Goal: Task Accomplishment & Management: Use online tool/utility

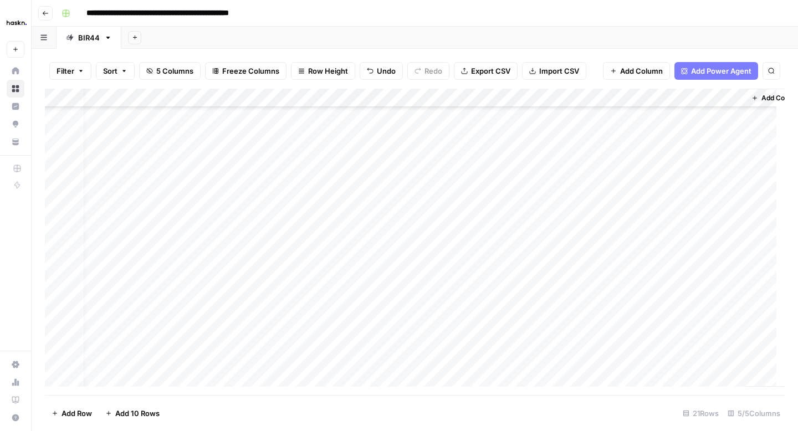
scroll to position [124, 58]
click at [656, 356] on div "Add Column" at bounding box center [415, 242] width 740 height 307
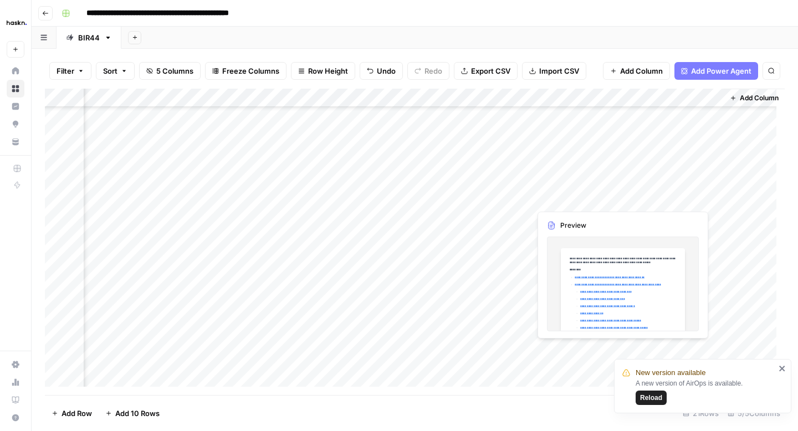
click at [706, 350] on div "Add Column" at bounding box center [415, 242] width 740 height 307
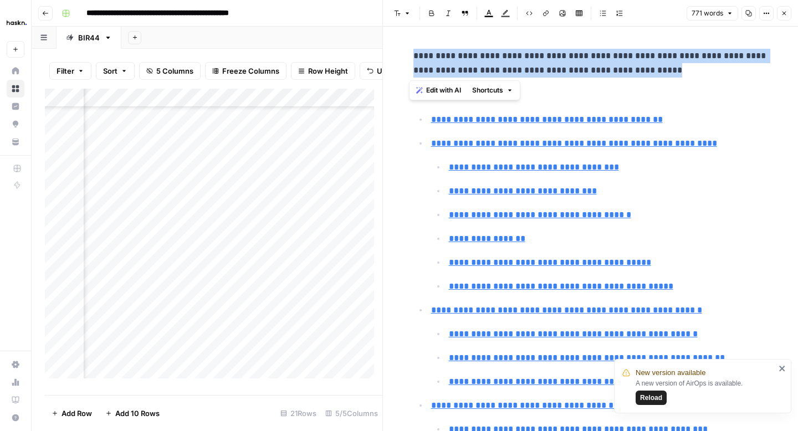
drag, startPoint x: 657, startPoint y: 73, endPoint x: 394, endPoint y: 59, distance: 264.2
click at [382, 57] on div "**********" at bounding box center [590, 215] width 416 height 431
copy p "**********"
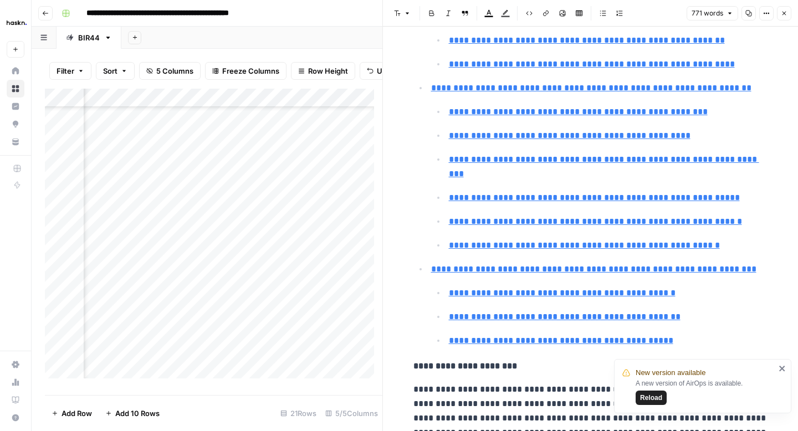
scroll to position [407, 0]
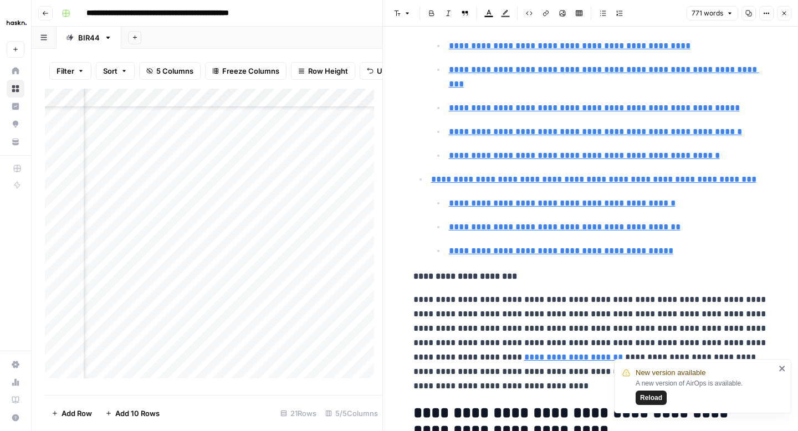
click at [782, 368] on icon "close" at bounding box center [782, 369] width 6 height 6
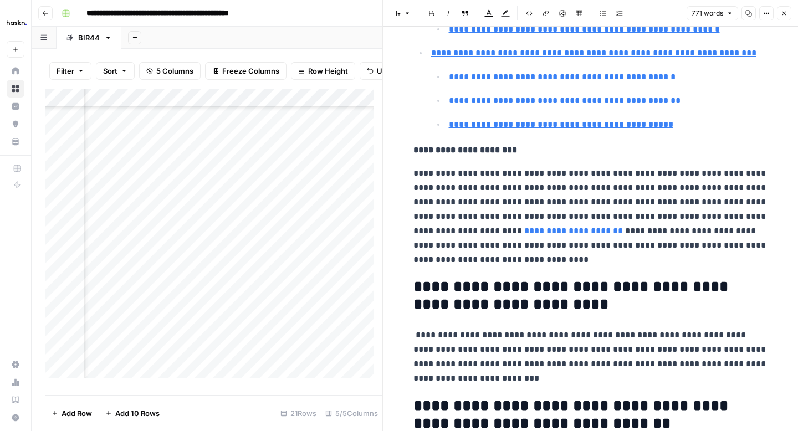
scroll to position [534, 0]
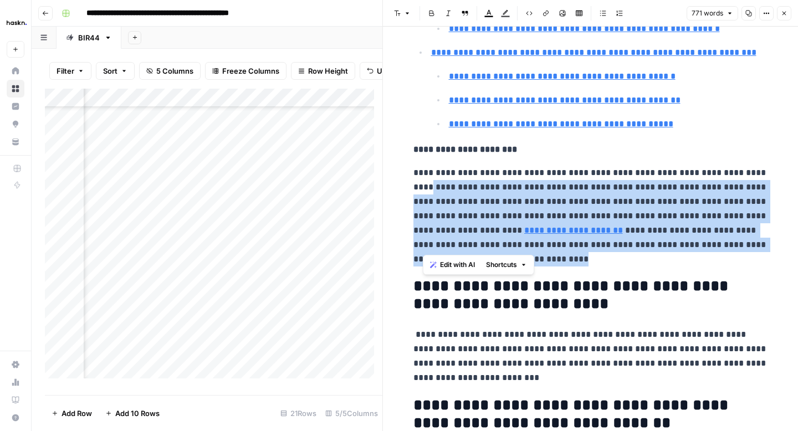
drag, startPoint x: 600, startPoint y: 249, endPoint x: 488, endPoint y: 156, distance: 145.3
click at [421, 170] on p "**********" at bounding box center [590, 216] width 355 height 101
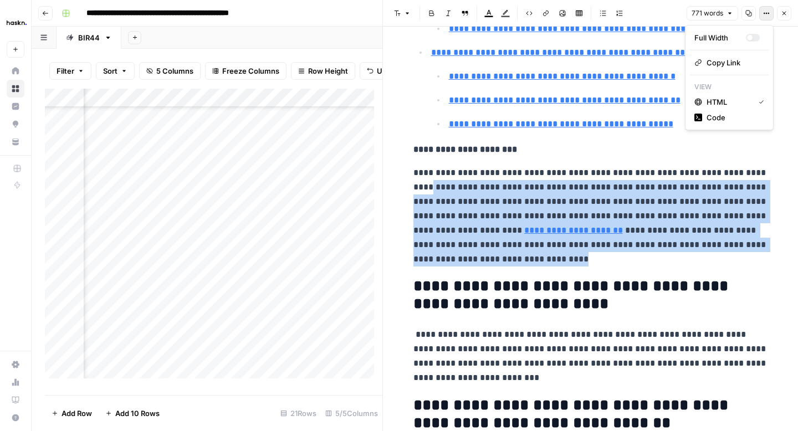
click at [764, 16] on icon "button" at bounding box center [766, 13] width 7 height 7
click at [719, 120] on span "Code" at bounding box center [733, 117] width 53 height 11
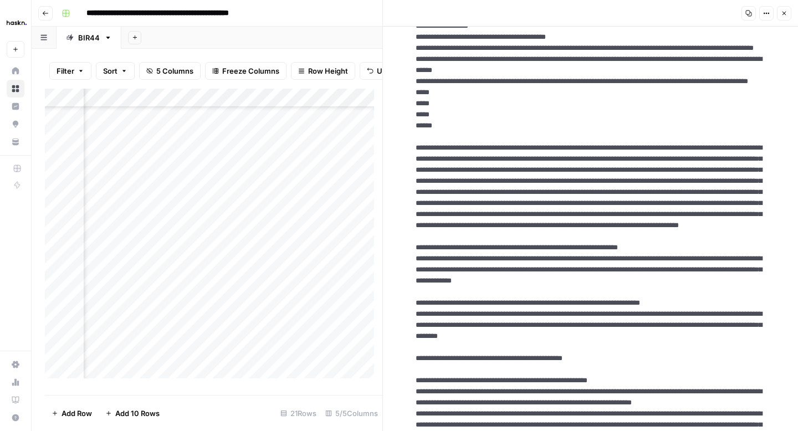
scroll to position [765, 0]
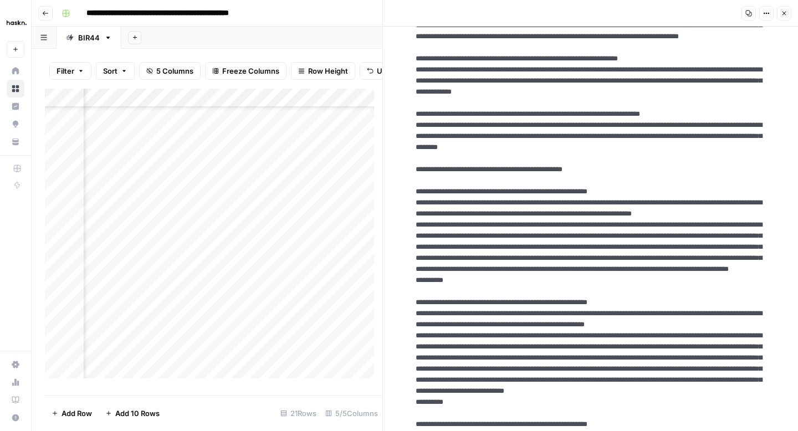
drag, startPoint x: 663, startPoint y: 210, endPoint x: 405, endPoint y: 74, distance: 292.0
click at [407, 74] on textarea at bounding box center [591, 241] width 368 height 1924
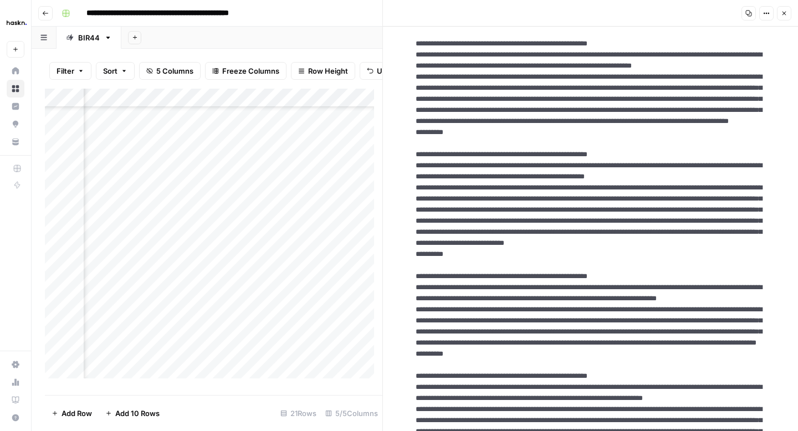
scroll to position [913, 0]
drag, startPoint x: 532, startPoint y: 197, endPoint x: 411, endPoint y: 167, distance: 124.3
click at [411, 167] on textarea at bounding box center [591, 93] width 368 height 1924
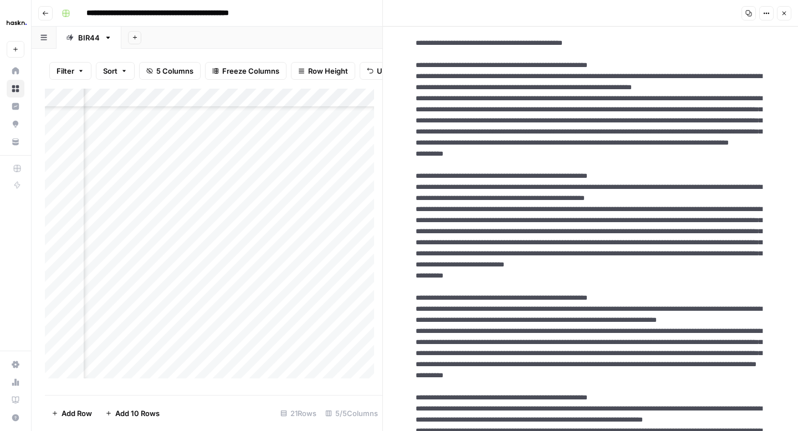
scroll to position [876, 0]
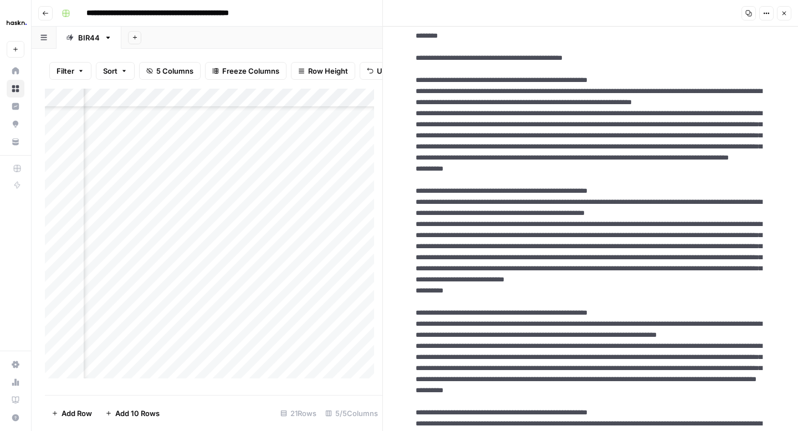
drag, startPoint x: 539, startPoint y: 162, endPoint x: 408, endPoint y: 128, distance: 134.6
click at [408, 128] on textarea at bounding box center [591, 130] width 368 height 1924
drag, startPoint x: 413, startPoint y: 258, endPoint x: 494, endPoint y: 313, distance: 97.8
click at [499, 318] on textarea at bounding box center [591, 130] width 368 height 1924
click at [410, 254] on textarea at bounding box center [591, 130] width 368 height 1924
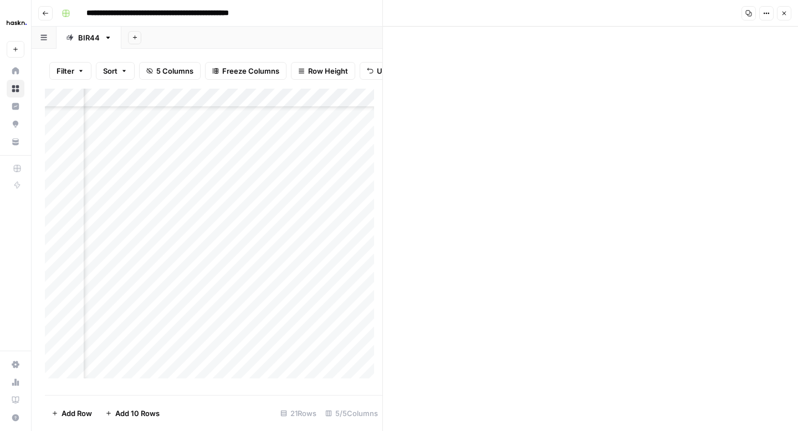
scroll to position [1576, 0]
drag, startPoint x: 410, startPoint y: 254, endPoint x: 467, endPoint y: 370, distance: 128.9
click at [782, 14] on icon "button" at bounding box center [784, 13] width 7 height 7
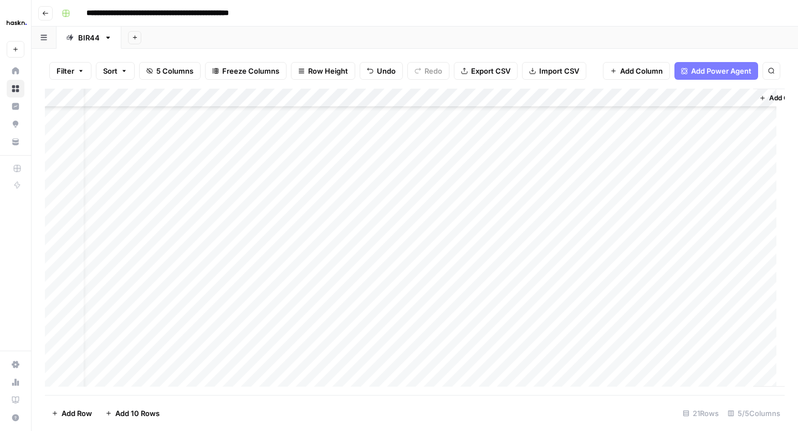
scroll to position [124, 0]
click at [144, 370] on div "Add Column" at bounding box center [415, 242] width 740 height 307
click at [145, 370] on div "Add Column" at bounding box center [415, 242] width 740 height 307
type textarea "**********"
click at [306, 368] on div "Add Column" at bounding box center [415, 242] width 740 height 307
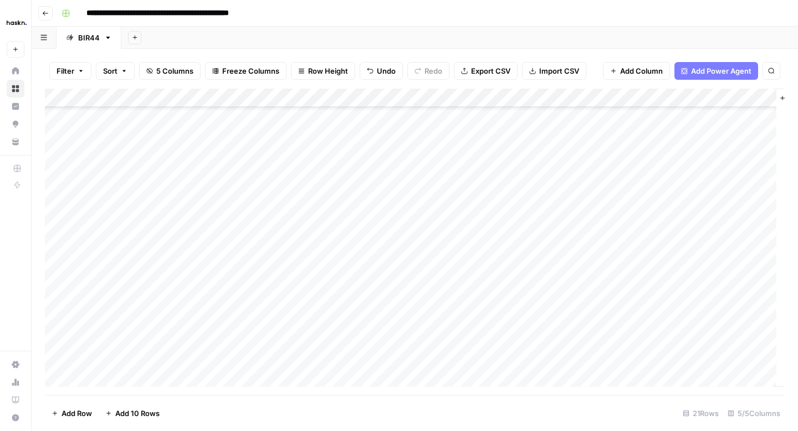
click at [346, 371] on div "Add Column" at bounding box center [415, 242] width 740 height 307
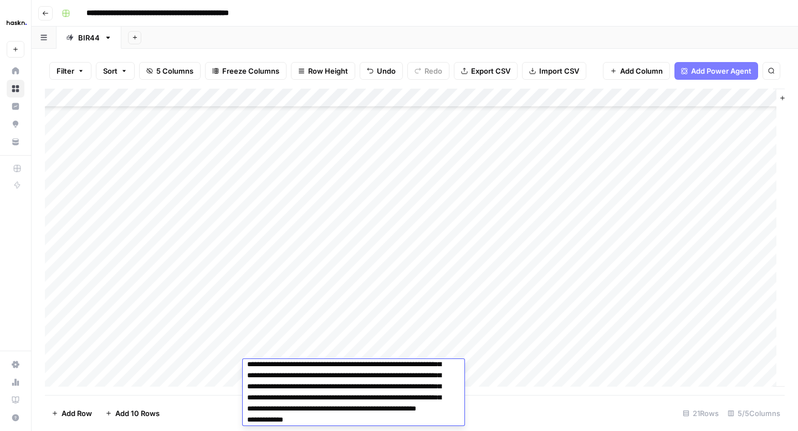
scroll to position [403, 0]
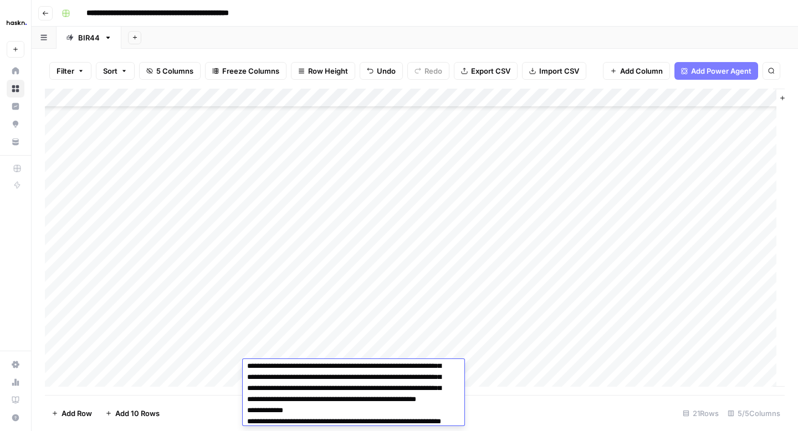
drag, startPoint x: 247, startPoint y: 371, endPoint x: 311, endPoint y: 397, distance: 70.1
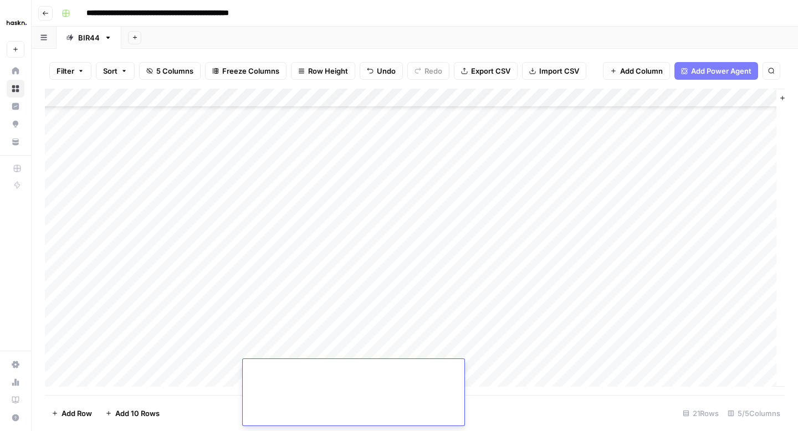
scroll to position [9043, 0]
drag, startPoint x: 303, startPoint y: 392, endPoint x: 271, endPoint y: 381, distance: 34.0
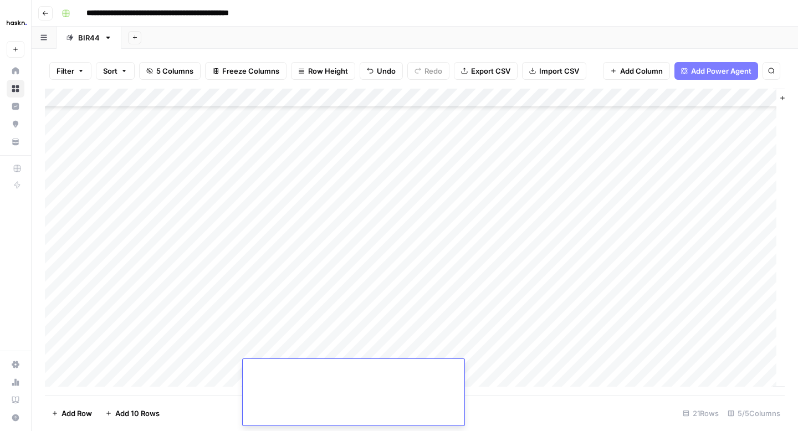
drag, startPoint x: 305, startPoint y: 386, endPoint x: 247, endPoint y: 375, distance: 58.7
type textarea "**********"
click at [509, 369] on div "Add Column" at bounding box center [415, 242] width 740 height 307
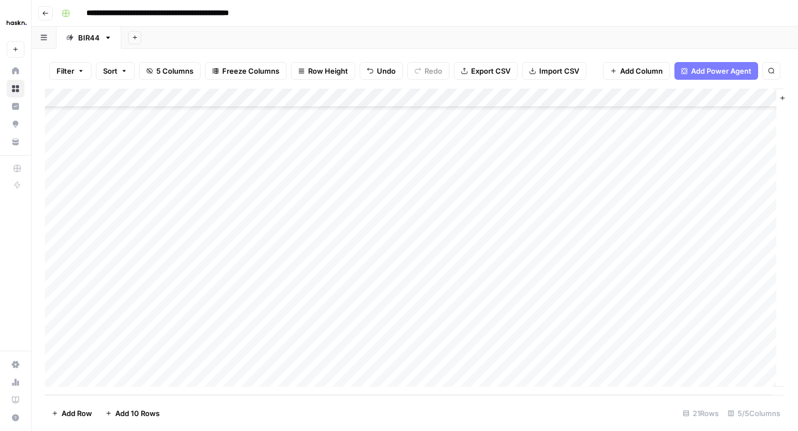
scroll to position [134, 0]
click at [451, 356] on div "Add Column" at bounding box center [415, 242] width 740 height 307
click at [451, 356] on textarea at bounding box center [490, 360] width 177 height 16
type textarea "**********"
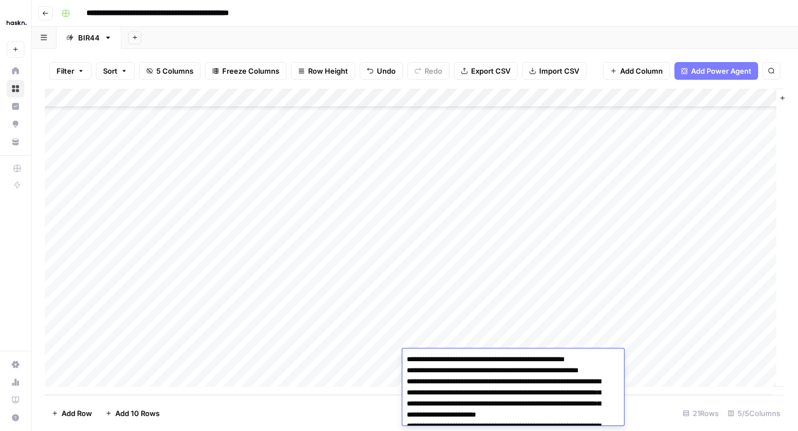
scroll to position [1102, 0]
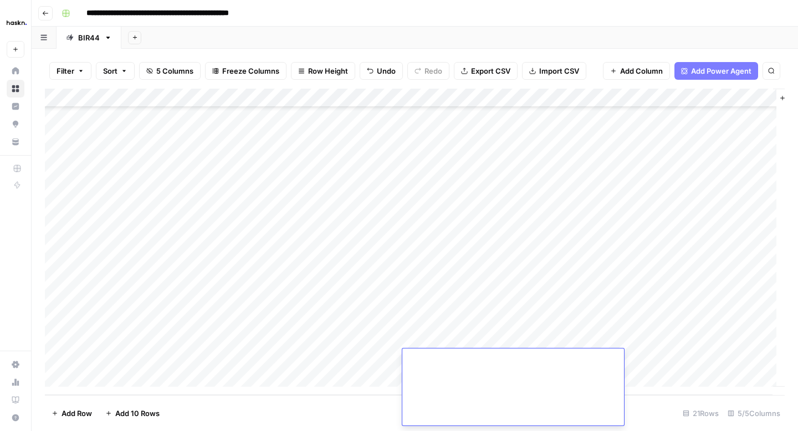
click at [374, 397] on footer "Add Row Add 10 Rows 21 Rows 5/5 Columns" at bounding box center [415, 413] width 740 height 36
click at [618, 358] on div "Add Column" at bounding box center [415, 242] width 740 height 307
click at [164, 371] on div "Add Column" at bounding box center [415, 242] width 740 height 307
click at [290, 355] on div "Add Column" at bounding box center [415, 242] width 740 height 307
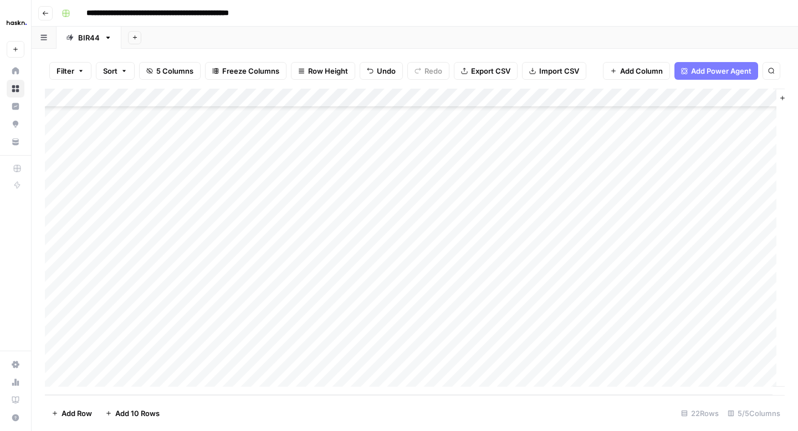
click at [349, 361] on div "Add Column" at bounding box center [415, 242] width 740 height 307
click at [349, 361] on textarea at bounding box center [331, 360] width 177 height 16
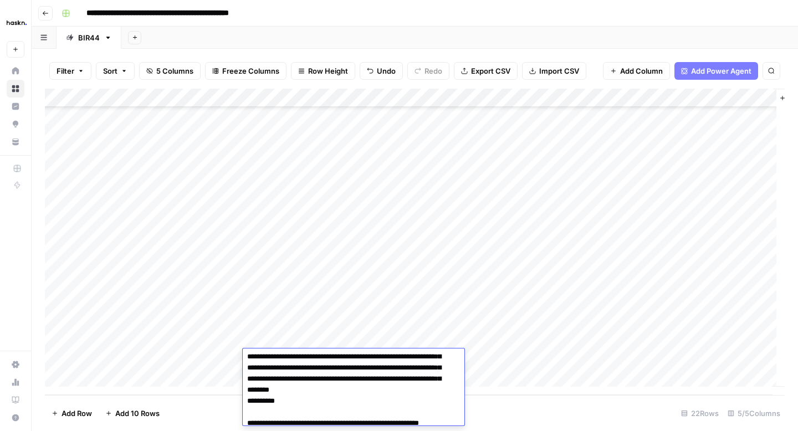
scroll to position [3844, 0]
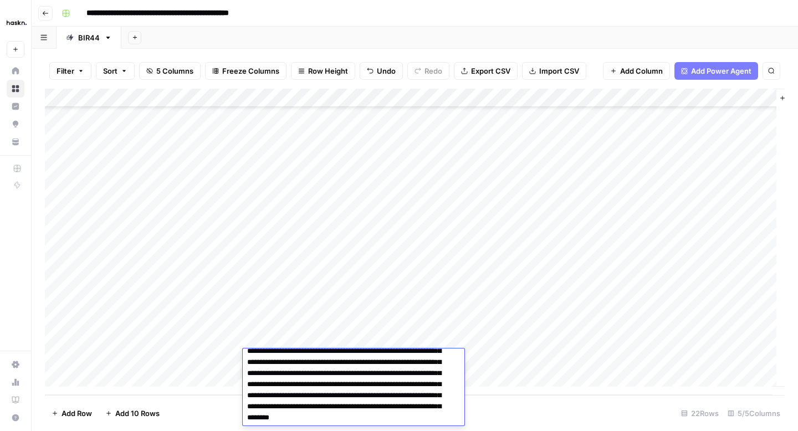
drag, startPoint x: 333, startPoint y: 415, endPoint x: 244, endPoint y: 391, distance: 92.0
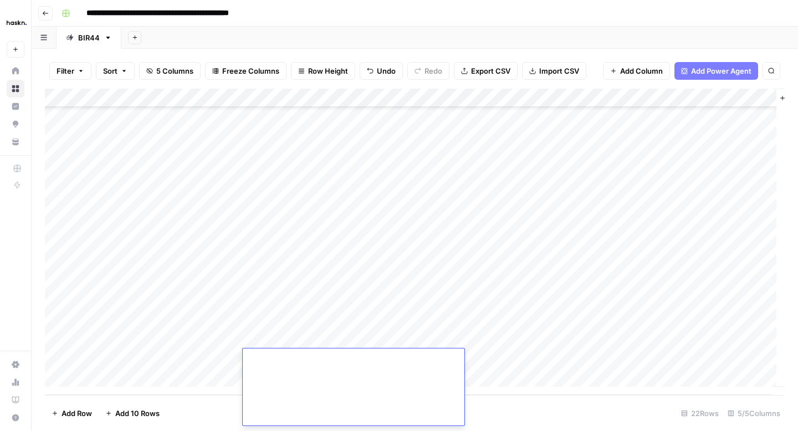
type textarea "**********"
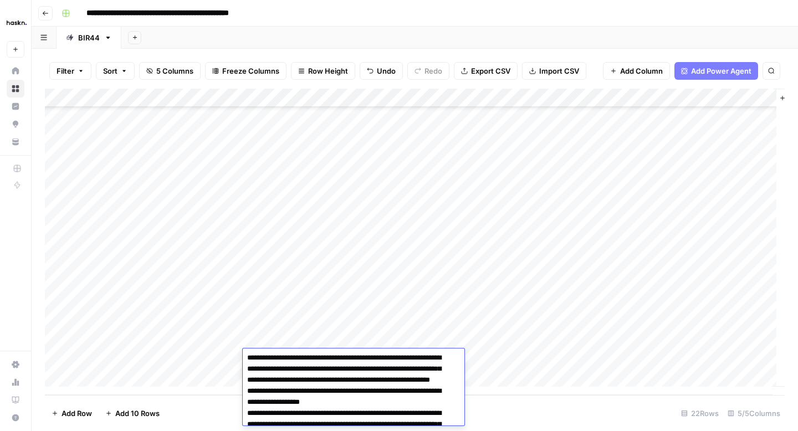
scroll to position [2, 0]
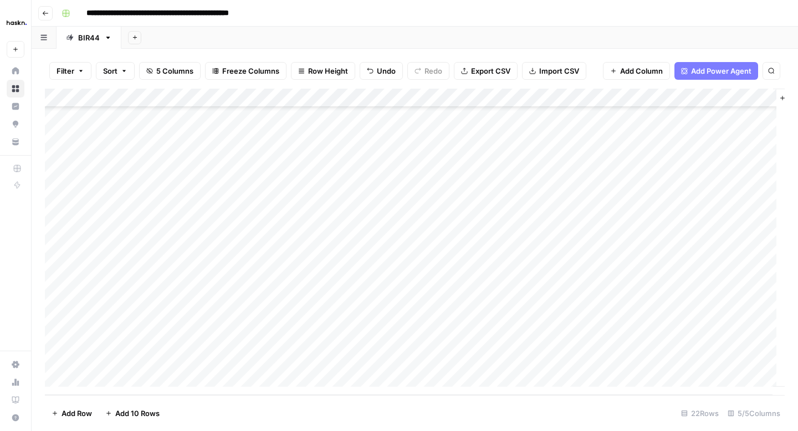
click at [198, 342] on div "Add Column" at bounding box center [415, 242] width 740 height 307
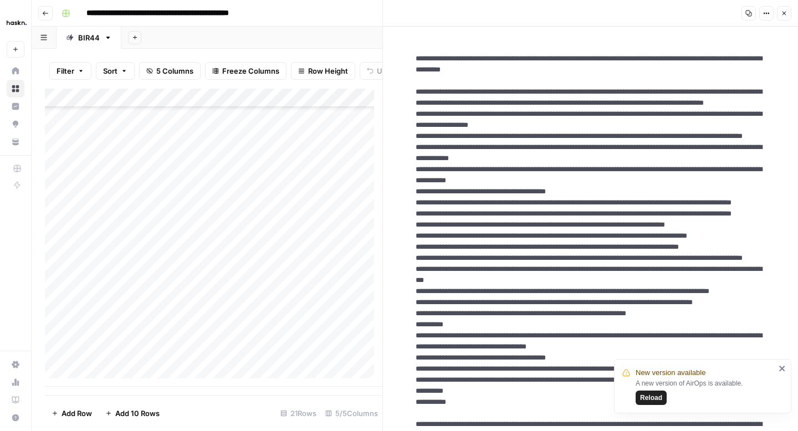
scroll to position [464, 0]
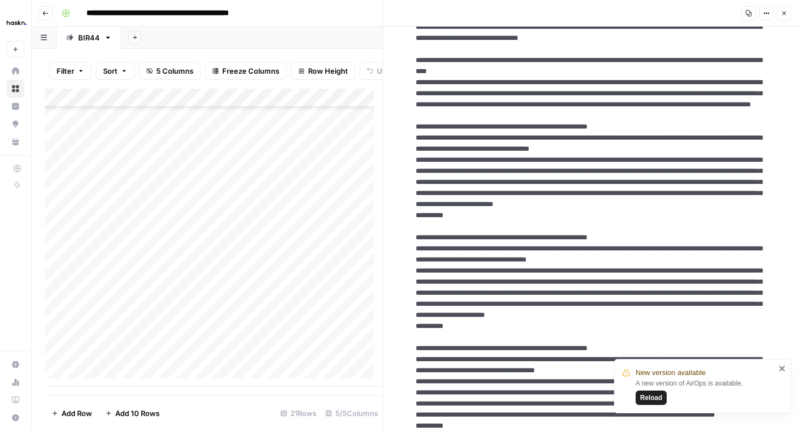
click at [789, 12] on button "Close" at bounding box center [784, 13] width 14 height 14
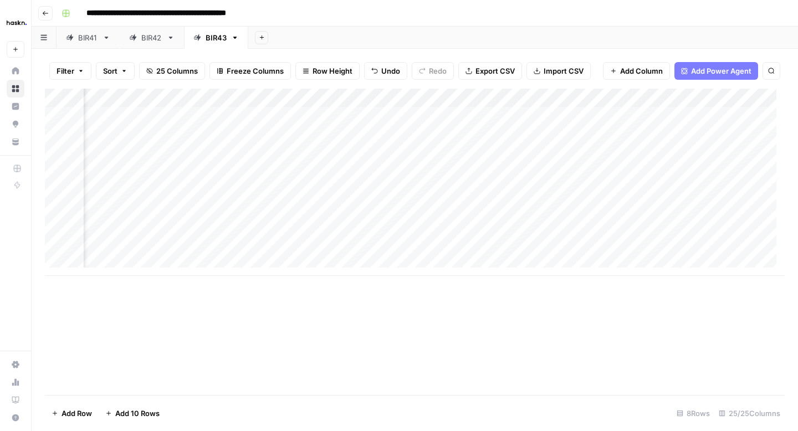
scroll to position [0, 535]
click at [405, 208] on div "Add Column" at bounding box center [415, 182] width 740 height 187
click at [298, 214] on div "Add Column" at bounding box center [415, 182] width 740 height 187
type textarea "**********"
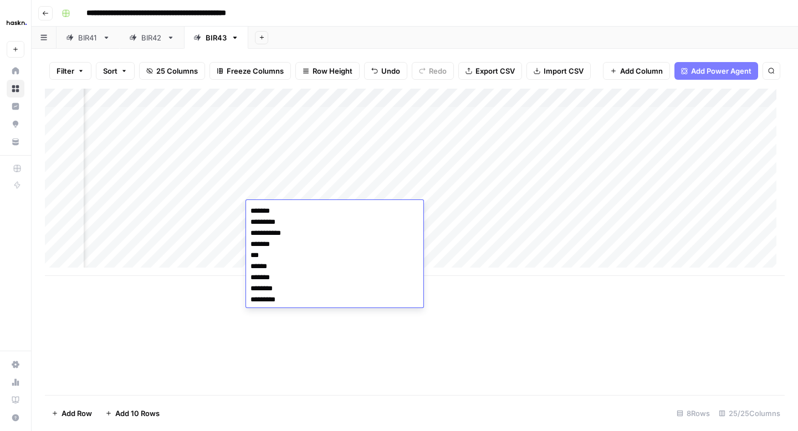
click at [213, 281] on div "Add Column" at bounding box center [415, 242] width 740 height 307
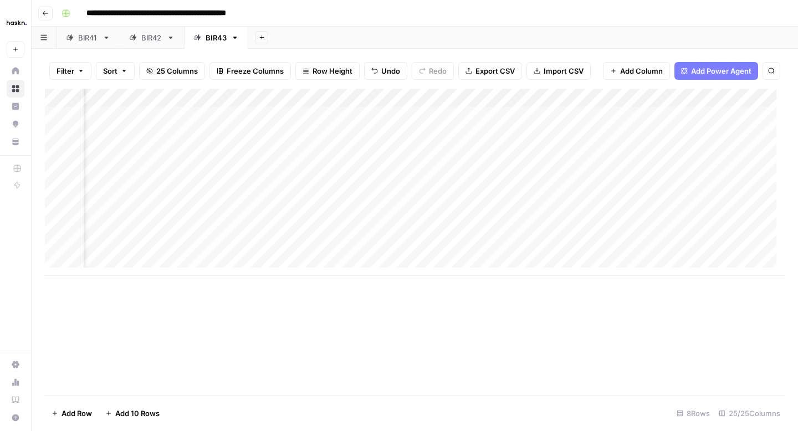
click at [209, 210] on div "Add Column" at bounding box center [415, 182] width 740 height 187
click at [288, 207] on div "Add Column" at bounding box center [415, 182] width 740 height 187
click at [213, 210] on div "Add Column" at bounding box center [415, 182] width 740 height 187
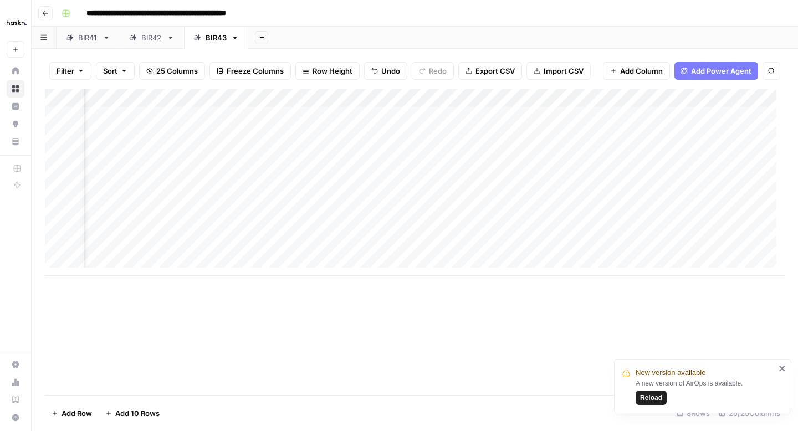
click at [213, 210] on div "Add Column" at bounding box center [415, 182] width 740 height 187
type input "**********"
click at [346, 215] on div "Add Column" at bounding box center [415, 182] width 740 height 187
click at [324, 200] on div "Add Column" at bounding box center [415, 182] width 740 height 187
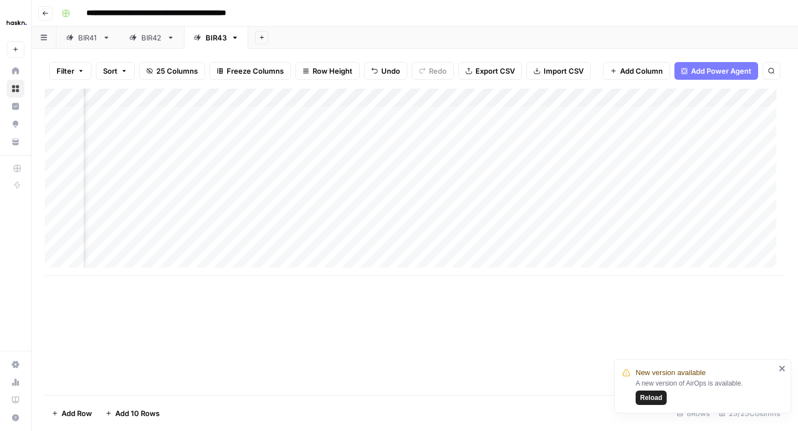
click at [297, 213] on div "Add Column" at bounding box center [415, 182] width 740 height 187
click at [147, 195] on div "Add Column" at bounding box center [415, 182] width 740 height 187
click at [151, 213] on div "Add Column" at bounding box center [415, 182] width 740 height 187
click at [241, 213] on div "Add Column" at bounding box center [415, 182] width 740 height 187
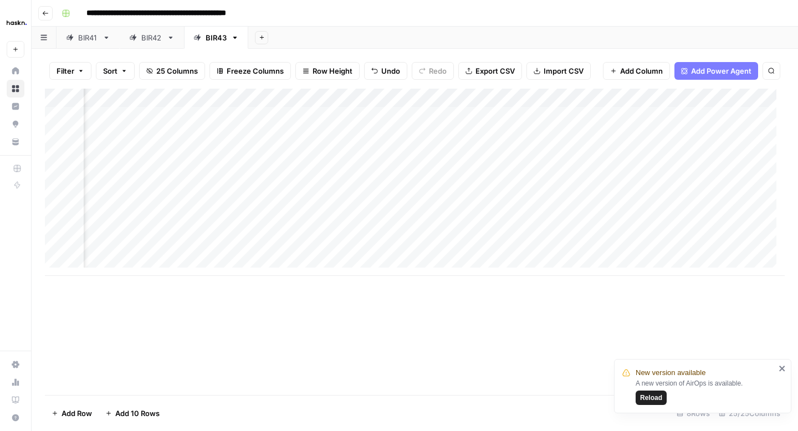
click at [232, 196] on div "Add Column" at bounding box center [415, 182] width 740 height 187
click at [217, 209] on div "Add Column" at bounding box center [415, 182] width 740 height 187
click at [334, 210] on div "Add Column" at bounding box center [415, 182] width 740 height 187
type textarea "**********"
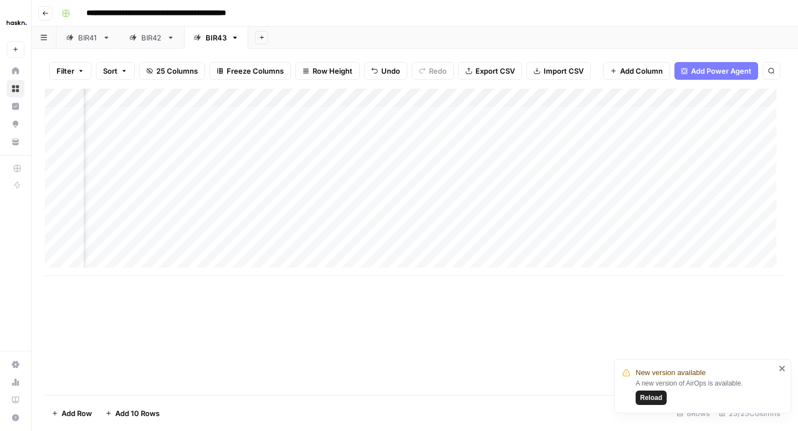
click at [638, 211] on div "Add Column" at bounding box center [415, 182] width 740 height 187
click at [628, 217] on textarea at bounding box center [685, 211] width 177 height 16
paste textarea "**********"
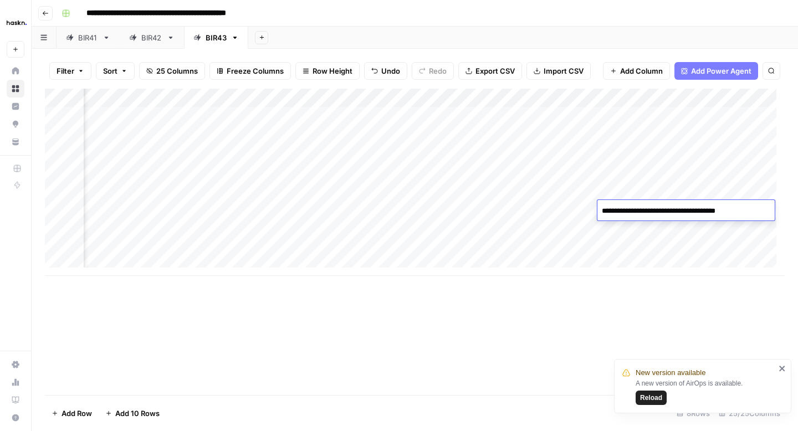
click at [653, 211] on textarea "**********" at bounding box center [685, 211] width 177 height 16
type textarea "**********"
click at [658, 228] on div "Add Column" at bounding box center [415, 182] width 740 height 187
click at [428, 222] on div "Add Column" at bounding box center [415, 182] width 740 height 187
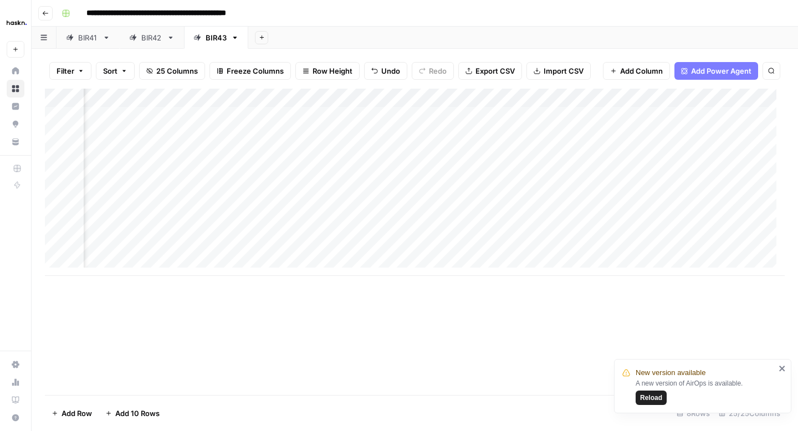
click at [428, 212] on div "Add Column" at bounding box center [415, 182] width 740 height 187
click at [451, 217] on textarea at bounding box center [496, 211] width 177 height 16
paste textarea "**********"
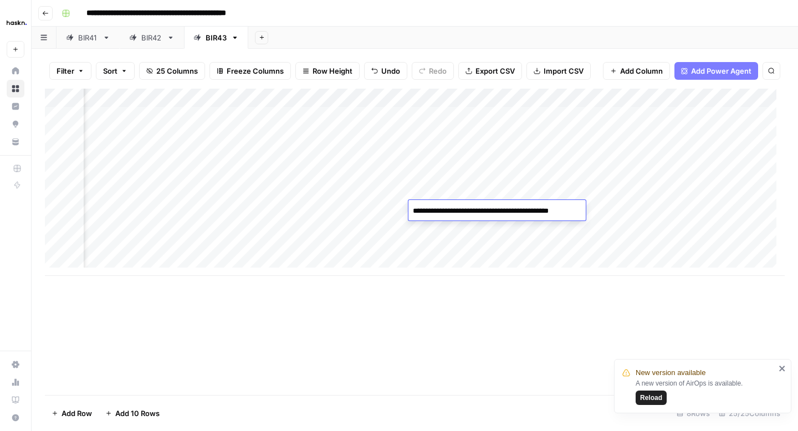
click at [430, 216] on textarea "**********" at bounding box center [496, 211] width 177 height 16
type textarea "**********"
click at [458, 233] on div "Add Column" at bounding box center [415, 182] width 740 height 187
click at [560, 211] on div "Add Column" at bounding box center [415, 182] width 740 height 187
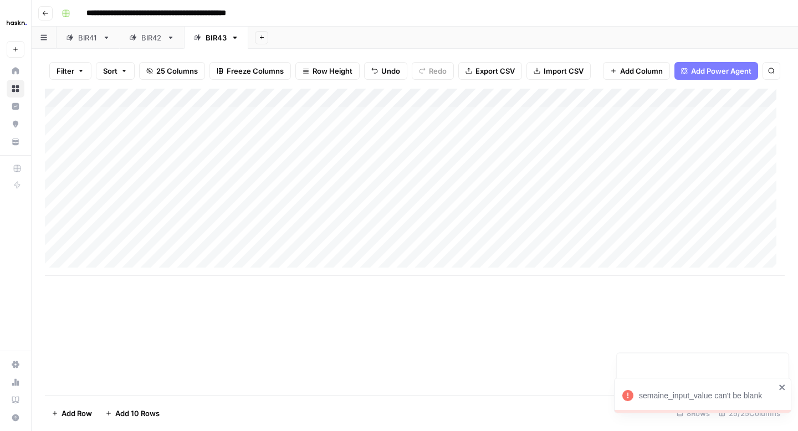
scroll to position [0, 0]
click at [132, 193] on div "Add Column" at bounding box center [415, 182] width 740 height 187
click at [133, 203] on div "Add Column" at bounding box center [415, 182] width 740 height 187
click at [399, 215] on div "Add Column" at bounding box center [415, 182] width 740 height 187
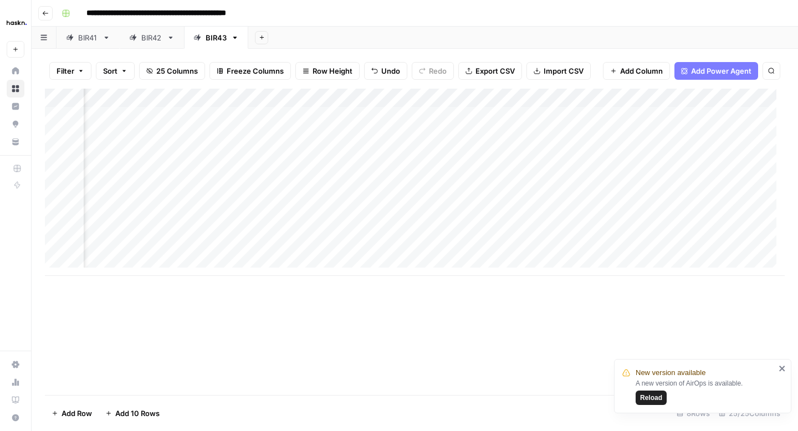
scroll to position [0, 583]
click at [450, 209] on div "Add Column" at bounding box center [415, 182] width 740 height 187
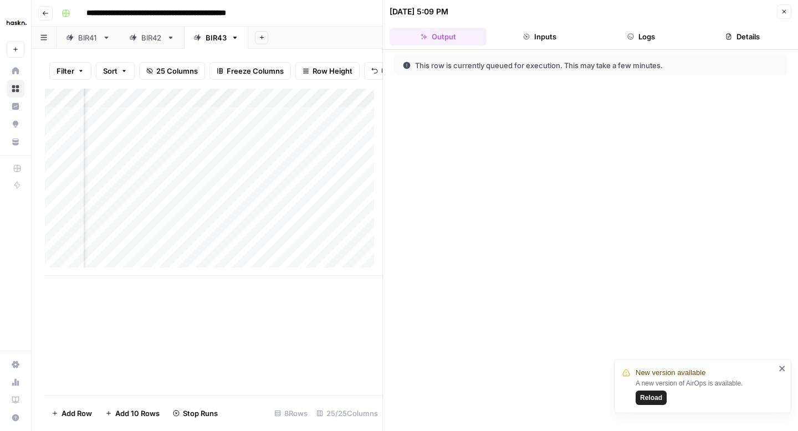
click at [783, 16] on button "Close" at bounding box center [784, 11] width 14 height 14
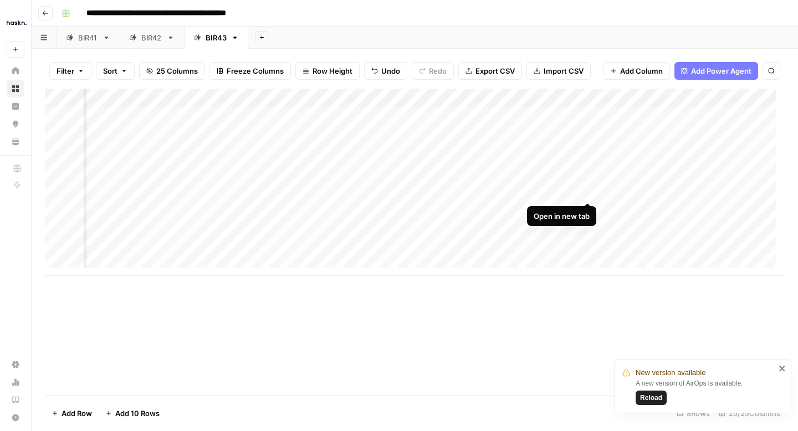
click at [587, 191] on div "Add Column" at bounding box center [415, 182] width 740 height 187
click at [472, 210] on div "Add Column" at bounding box center [415, 182] width 740 height 187
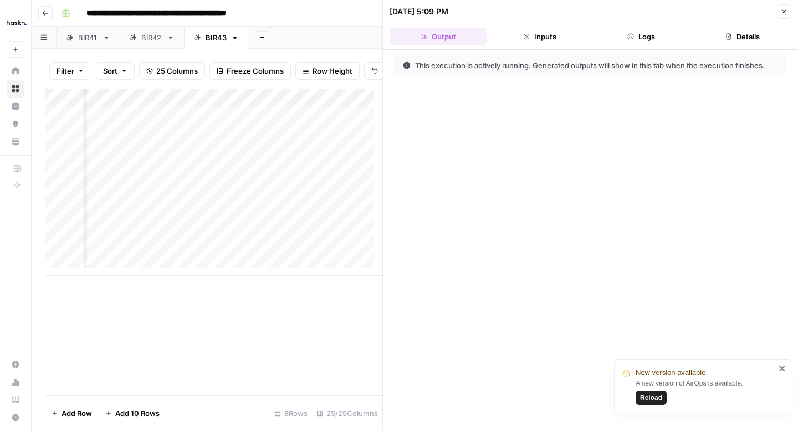
click at [639, 38] on button "Logs" at bounding box center [641, 37] width 97 height 18
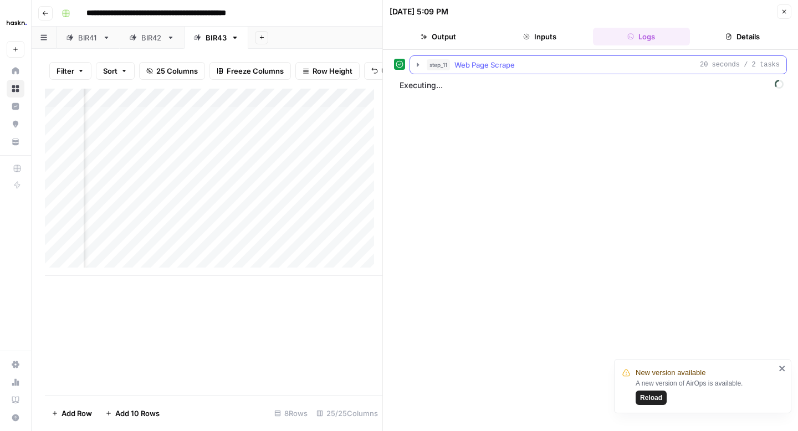
click at [416, 66] on icon "button" at bounding box center [417, 64] width 9 height 9
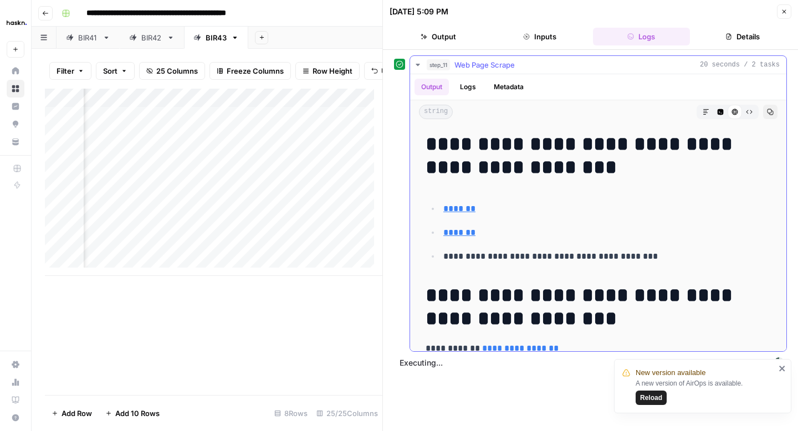
click at [417, 65] on icon "button" at bounding box center [417, 64] width 9 height 9
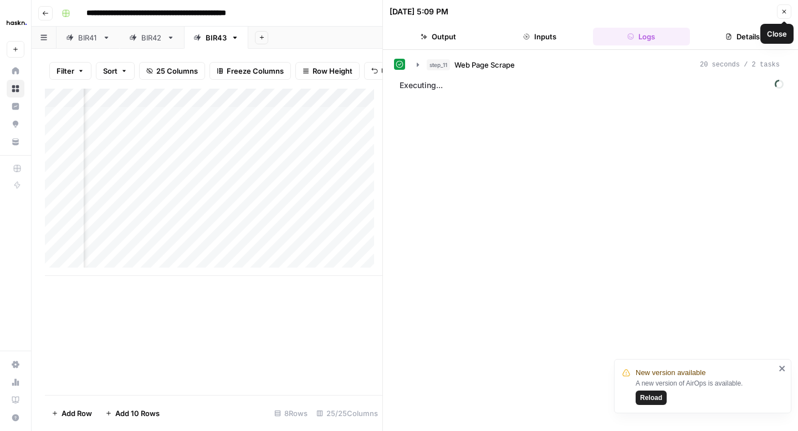
click at [782, 18] on button "Close" at bounding box center [784, 11] width 14 height 14
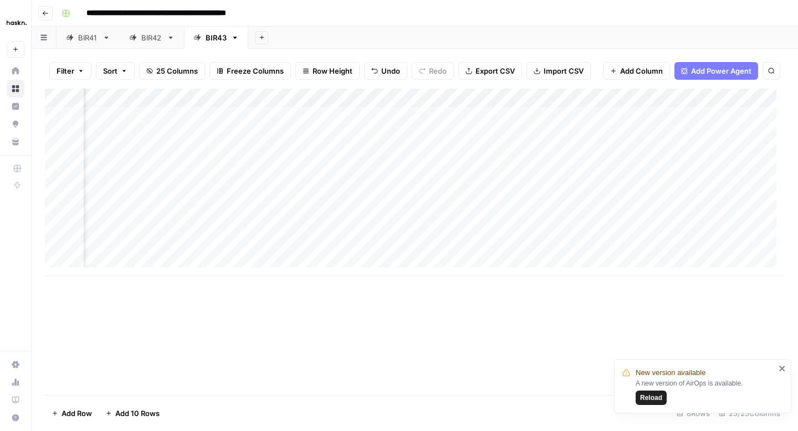
click at [784, 370] on icon "close" at bounding box center [782, 369] width 6 height 6
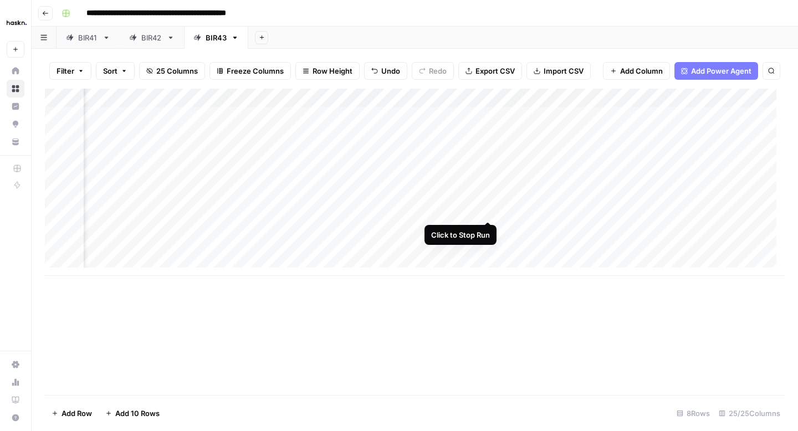
click at [486, 210] on div "Add Column" at bounding box center [415, 182] width 740 height 187
click at [437, 98] on div "Add Column" at bounding box center [415, 182] width 740 height 187
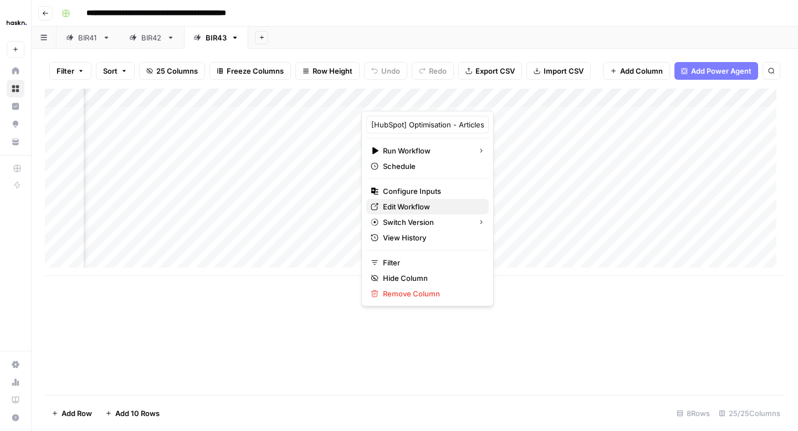
click at [413, 206] on span "Edit Workflow" at bounding box center [431, 206] width 97 height 11
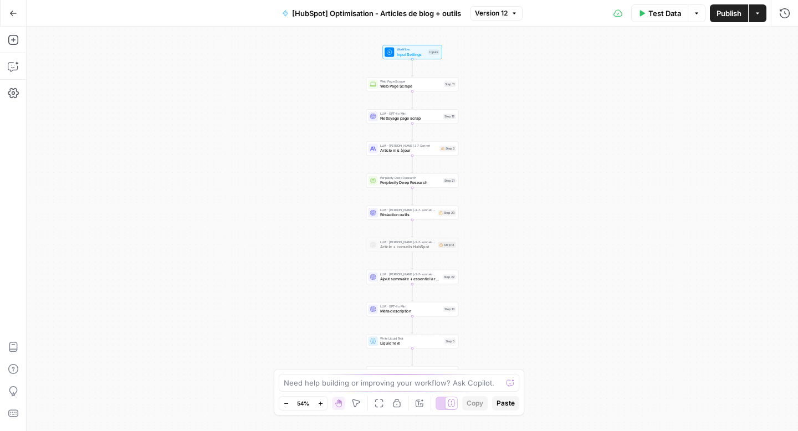
click at [318, 403] on icon "button" at bounding box center [321, 404] width 6 height 6
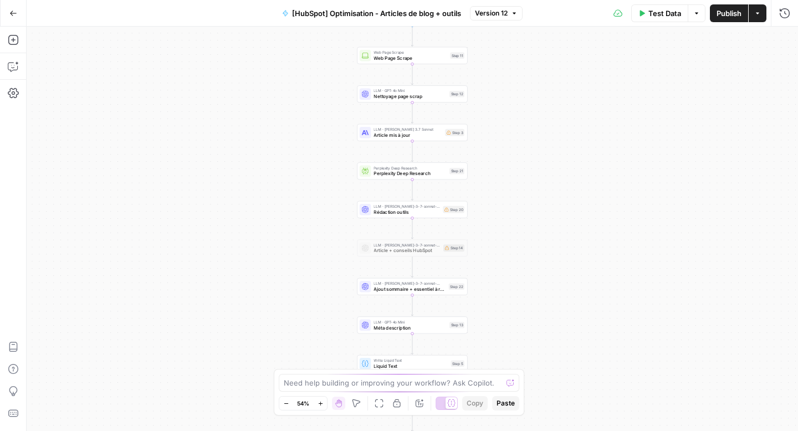
click at [318, 403] on icon "button" at bounding box center [321, 404] width 6 height 6
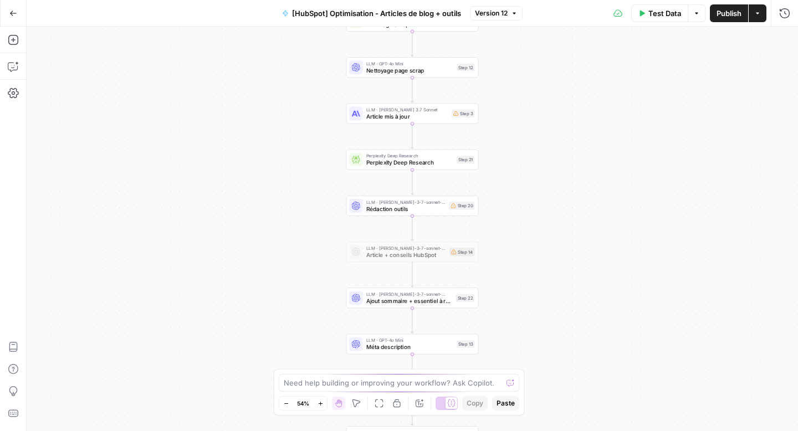
click at [318, 403] on icon "button" at bounding box center [321, 404] width 6 height 6
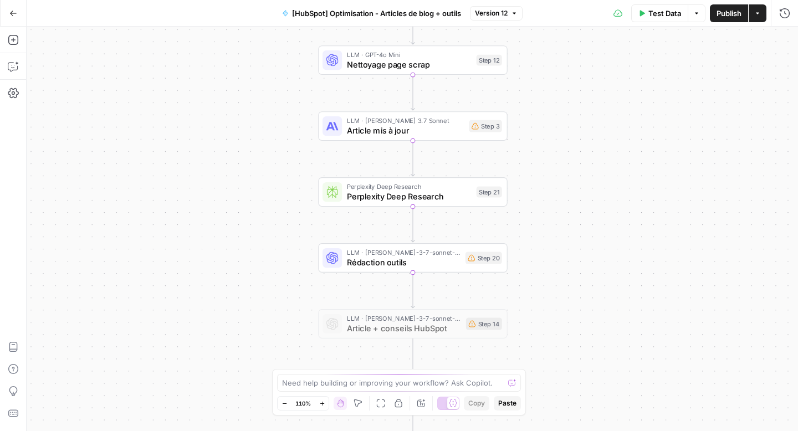
drag, startPoint x: 272, startPoint y: 186, endPoint x: 273, endPoint y: 248, distance: 62.1
click at [273, 248] on div "Workflow Input Settings Inputs Web Page Scrape Web Page Scrape Step 11 LLM · GP…" at bounding box center [413, 229] width 772 height 405
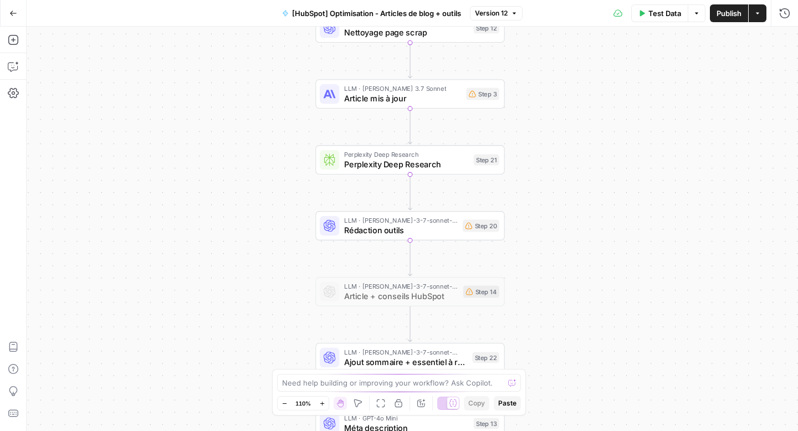
drag, startPoint x: 281, startPoint y: 258, endPoint x: 278, endPoint y: 225, distance: 33.4
click at [278, 225] on div "Workflow Input Settings Inputs Web Page Scrape Web Page Scrape Step 11 LLM · GP…" at bounding box center [413, 229] width 772 height 405
drag, startPoint x: 285, startPoint y: 241, endPoint x: 294, endPoint y: 226, distance: 17.4
click at [291, 229] on div "Workflow Input Settings Inputs Web Page Scrape Web Page Scrape Step 11 LLM · GP…" at bounding box center [413, 229] width 772 height 405
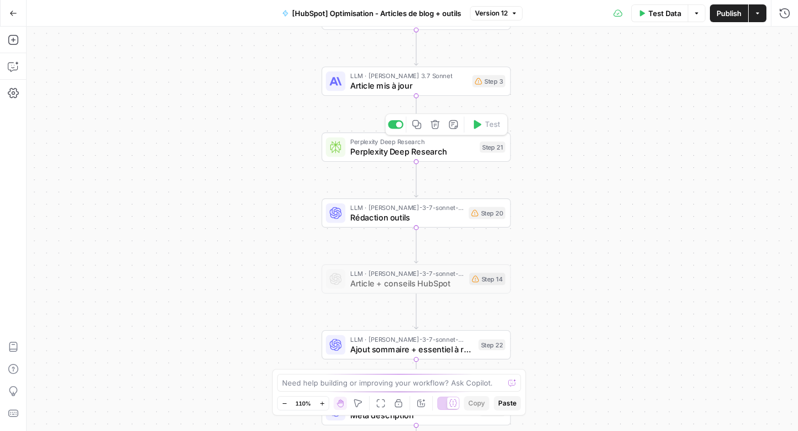
click at [430, 149] on span "Perplexity Deep Research" at bounding box center [412, 151] width 125 height 12
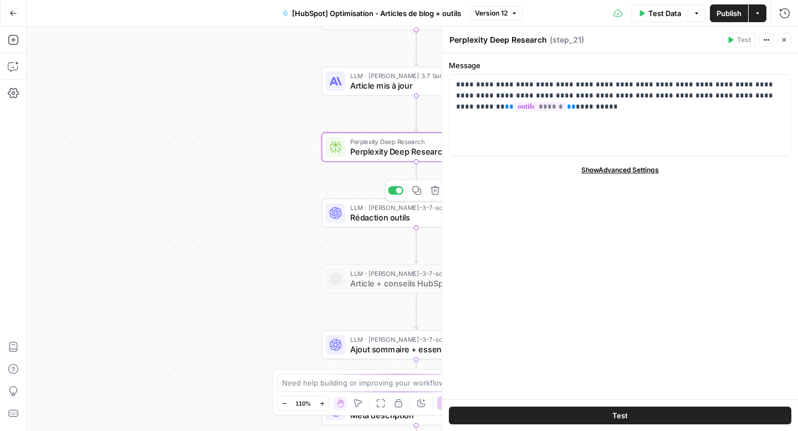
click at [396, 217] on span "Rédaction outils" at bounding box center [407, 217] width 114 height 12
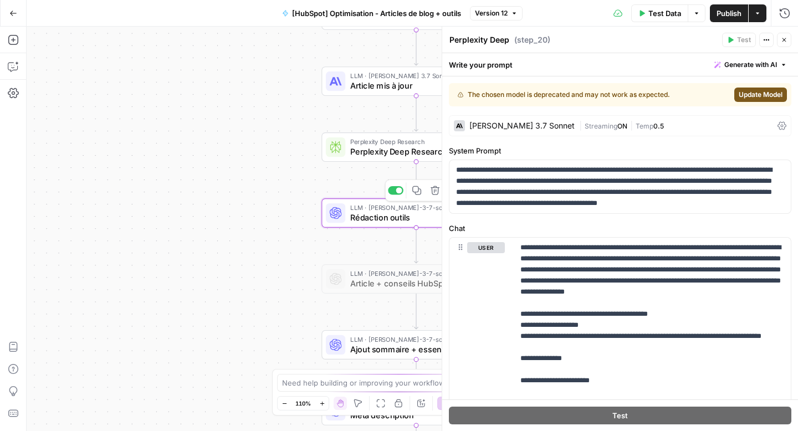
type textarea "Rédaction outils"
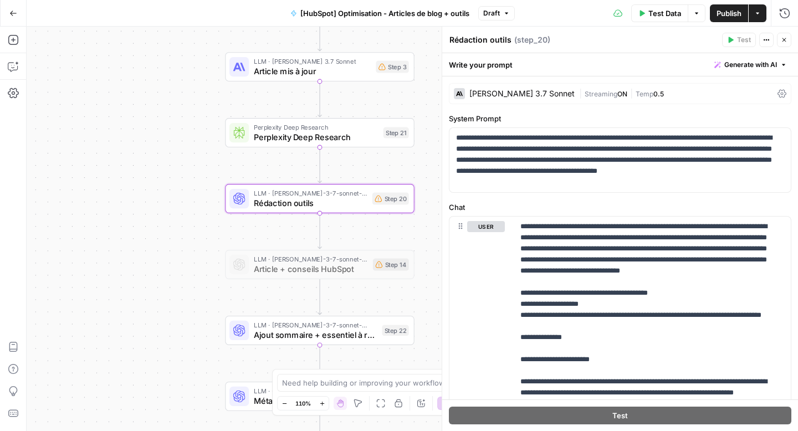
drag, startPoint x: 235, startPoint y: 237, endPoint x: 139, endPoint y: 223, distance: 97.5
click at [139, 223] on div "Workflow Input Settings Inputs Web Page Scrape Web Page Scrape Step 11 LLM · GP…" at bounding box center [413, 229] width 772 height 405
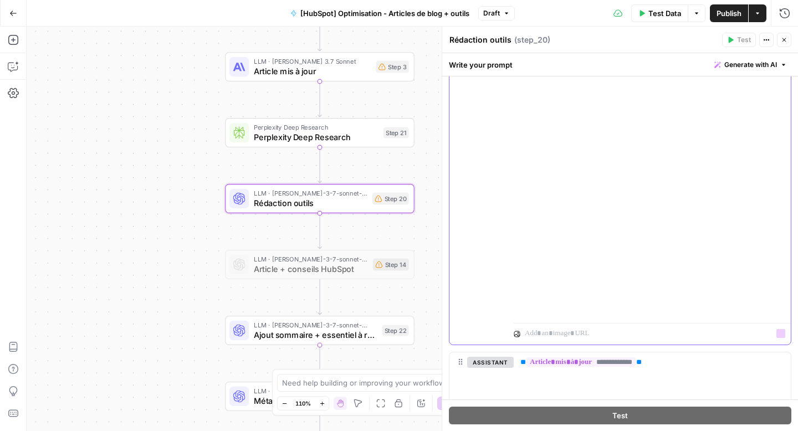
scroll to position [356, 0]
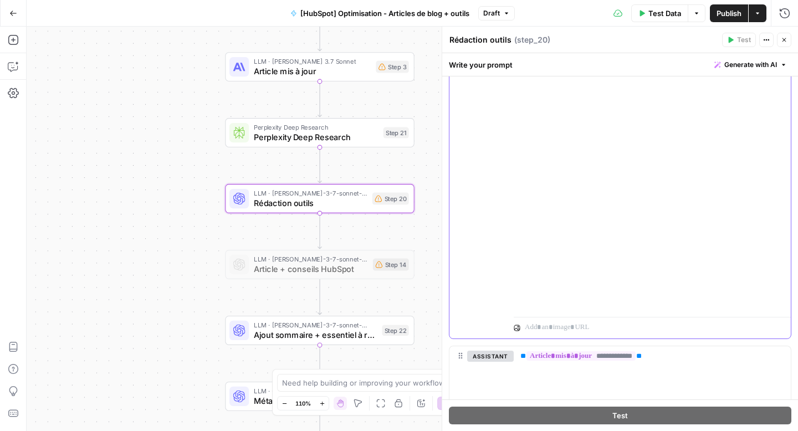
drag, startPoint x: 517, startPoint y: 296, endPoint x: 603, endPoint y: 262, distance: 93.0
click at [603, 262] on div "**********" at bounding box center [648, 87] width 269 height 452
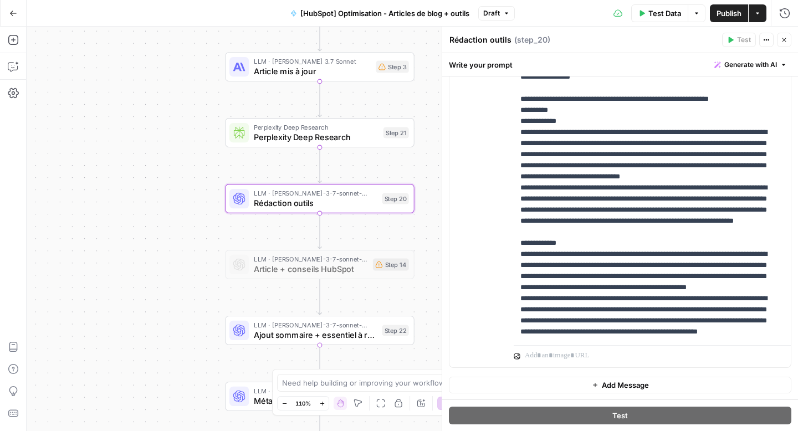
scroll to position [0, 0]
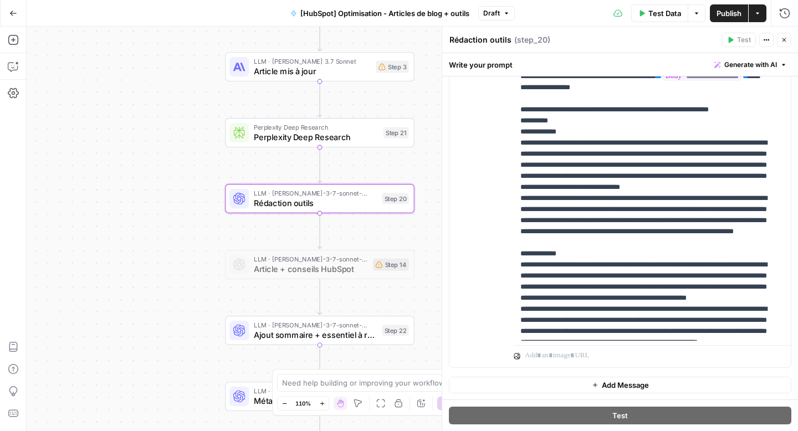
click at [784, 42] on icon "button" at bounding box center [784, 40] width 7 height 7
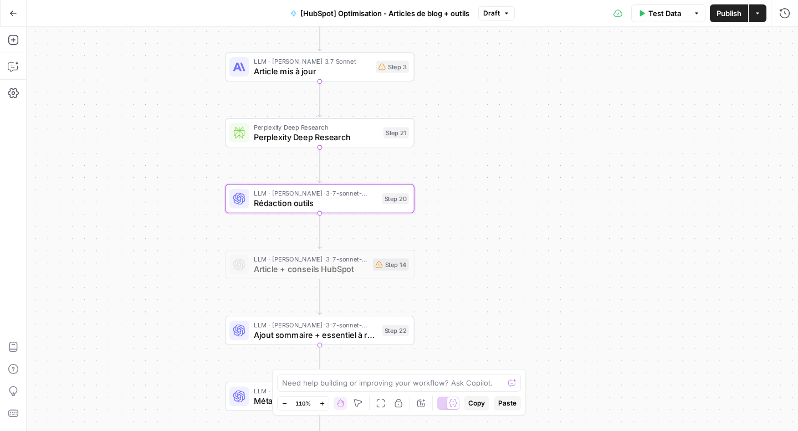
click at [721, 16] on span "Publish" at bounding box center [729, 13] width 25 height 11
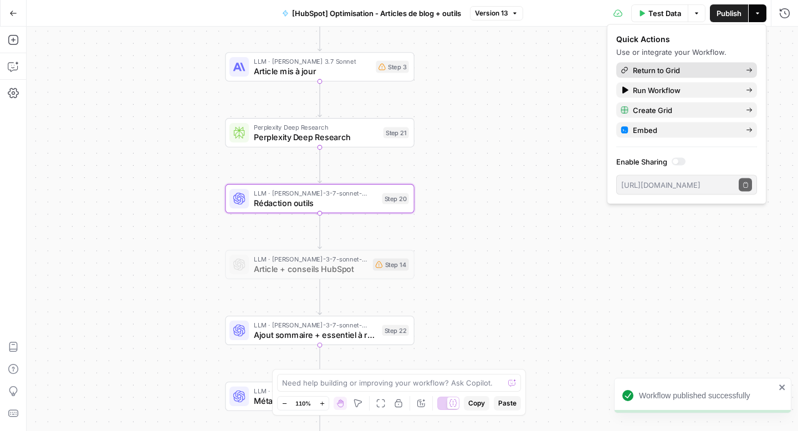
click at [653, 72] on span "Return to Grid" at bounding box center [685, 70] width 104 height 11
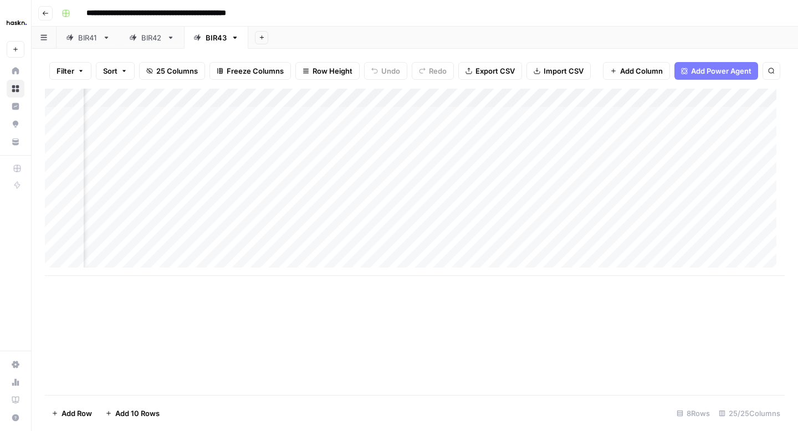
scroll to position [0, 665]
click at [379, 210] on div "Add Column" at bounding box center [415, 182] width 740 height 187
click at [404, 211] on div "Add Column" at bounding box center [415, 182] width 740 height 187
click at [407, 211] on div "Add Column" at bounding box center [415, 182] width 740 height 187
click at [407, 212] on div "Add Column" at bounding box center [415, 182] width 740 height 187
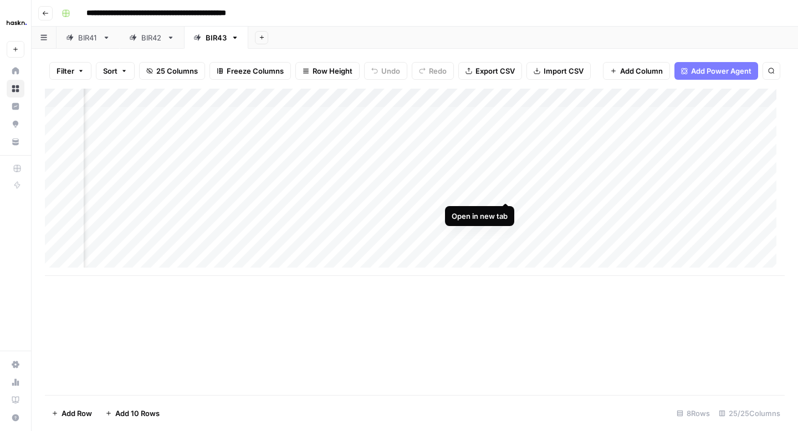
click at [505, 188] on div "Add Column" at bounding box center [415, 182] width 740 height 187
